Goal: Find specific page/section: Find specific page/section

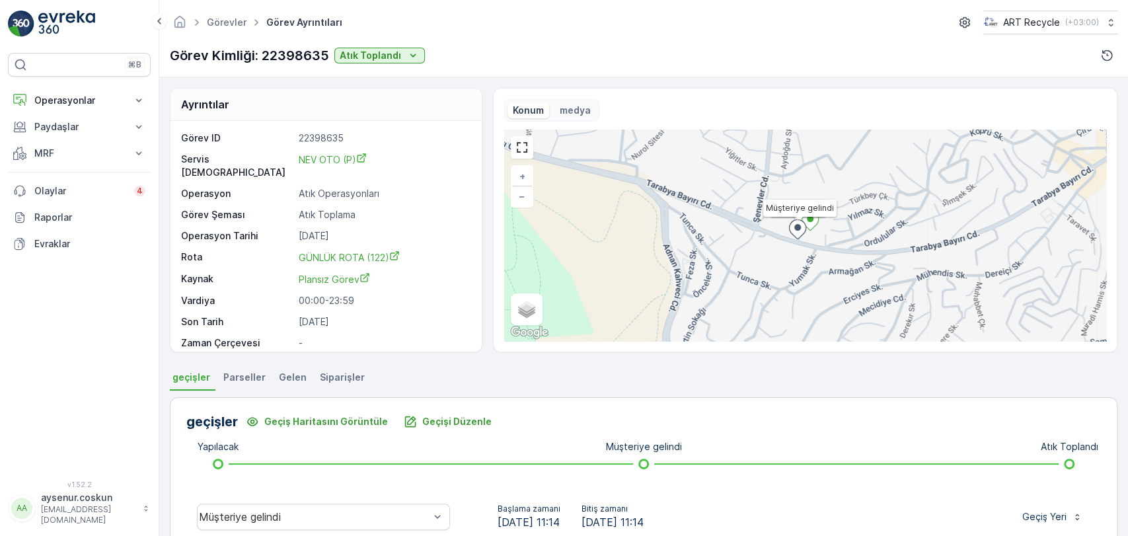
click at [94, 36] on img at bounding box center [66, 24] width 57 height 26
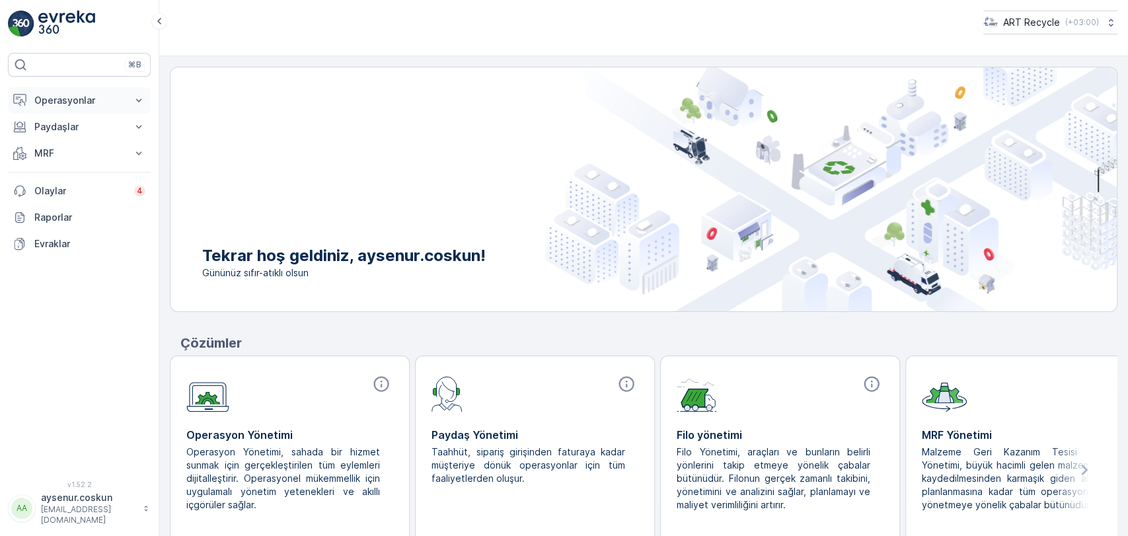
click at [96, 94] on p "Operasyonlar" at bounding box center [79, 100] width 90 height 13
click at [112, 156] on link "Rotalar & Görevler" at bounding box center [89, 160] width 122 height 18
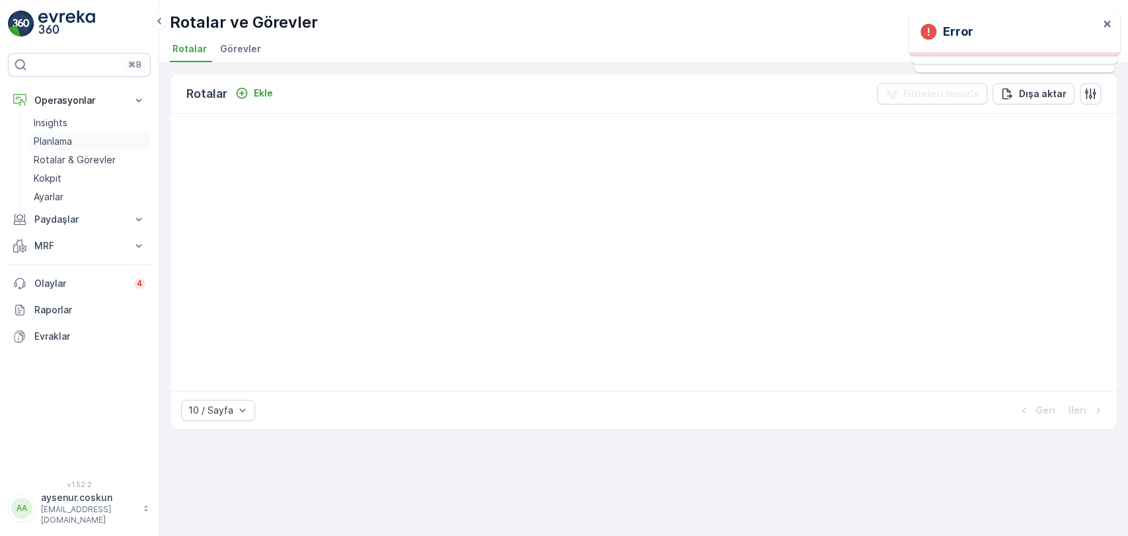
click at [74, 145] on link "Planlama" at bounding box center [89, 141] width 122 height 18
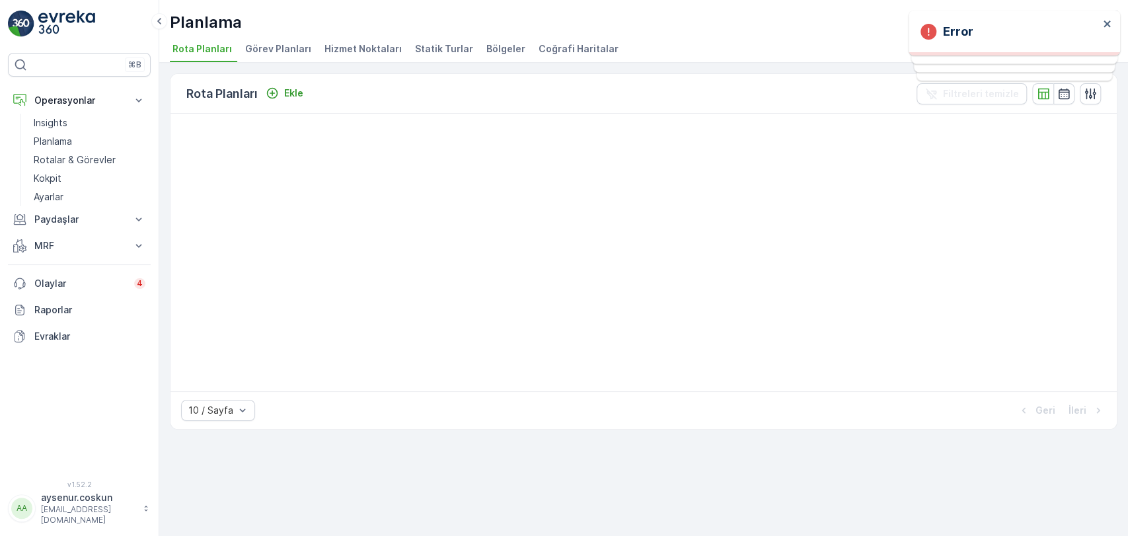
click at [346, 54] on span "Hizmet Noktaları" at bounding box center [362, 48] width 77 height 13
